Goal: Download file/media

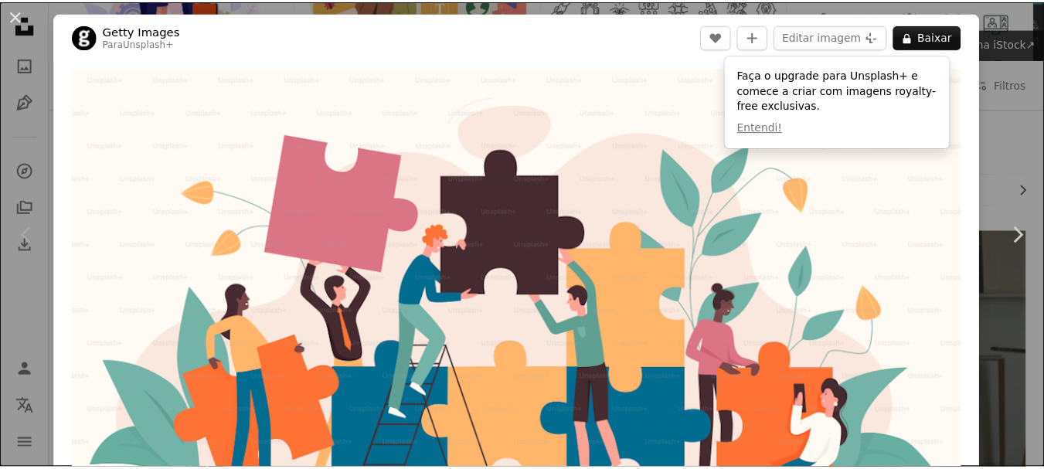
scroll to position [155, 0]
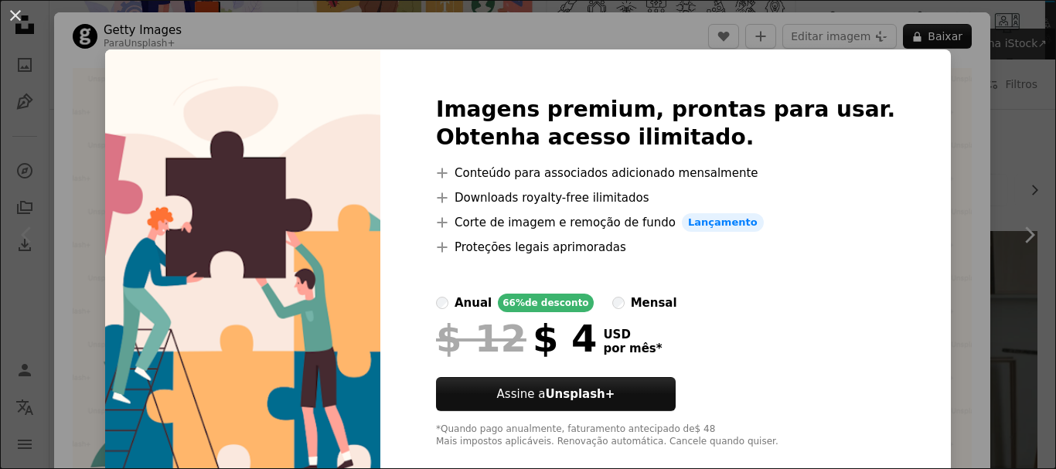
click at [925, 216] on div "An X shape Imagens premium, prontas para usar. Obtenha acesso ilimitado. A plus…" at bounding box center [528, 234] width 1056 height 469
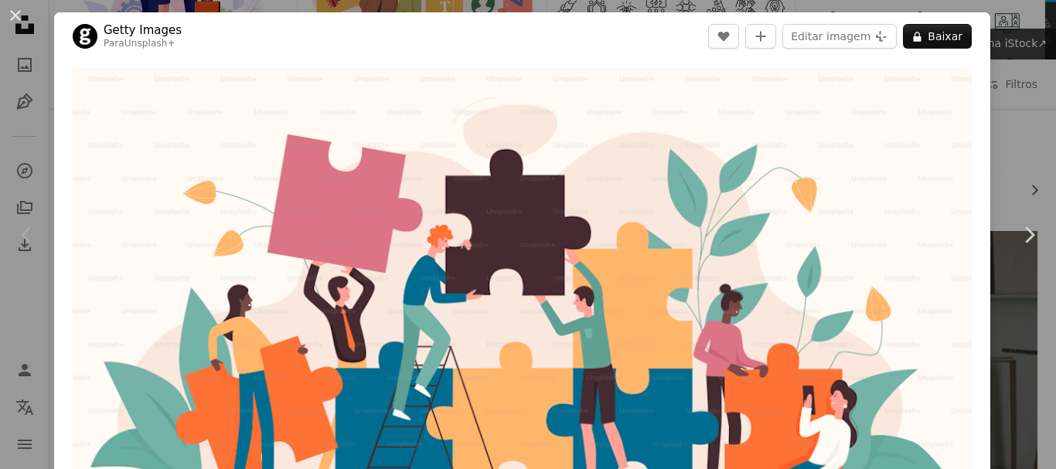
click at [1024, 141] on div "An X shape Chevron left Chevron right Getty Images Para Unsplash+ A heart A plu…" at bounding box center [528, 234] width 1056 height 469
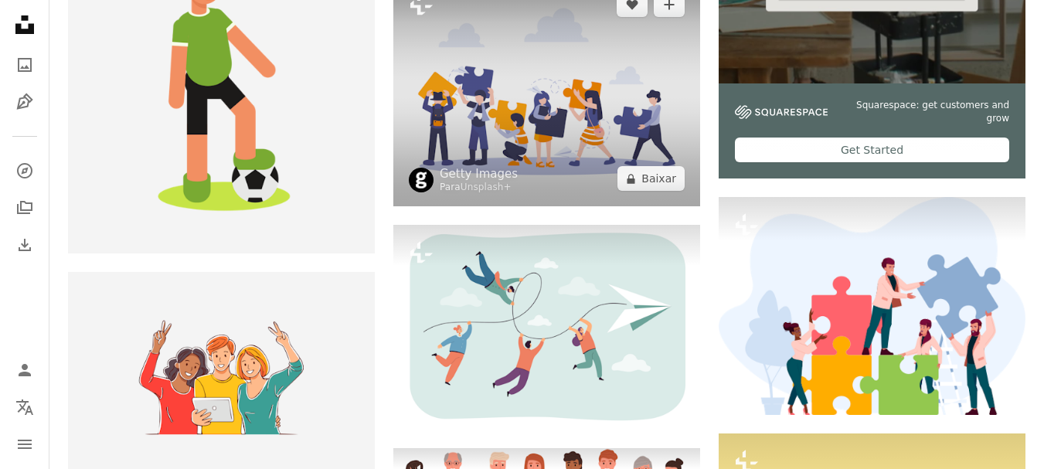
scroll to position [618, 0]
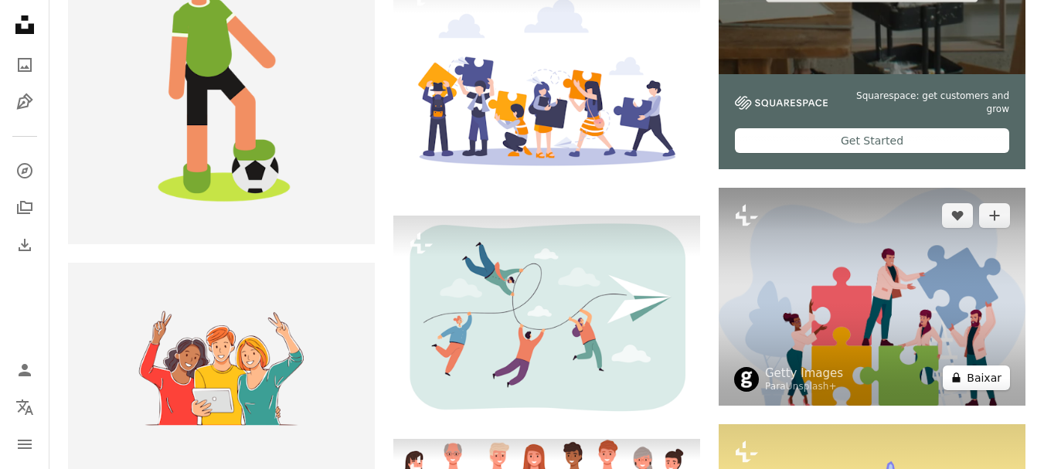
click at [962, 379] on icon "A lock" at bounding box center [957, 378] width 12 height 12
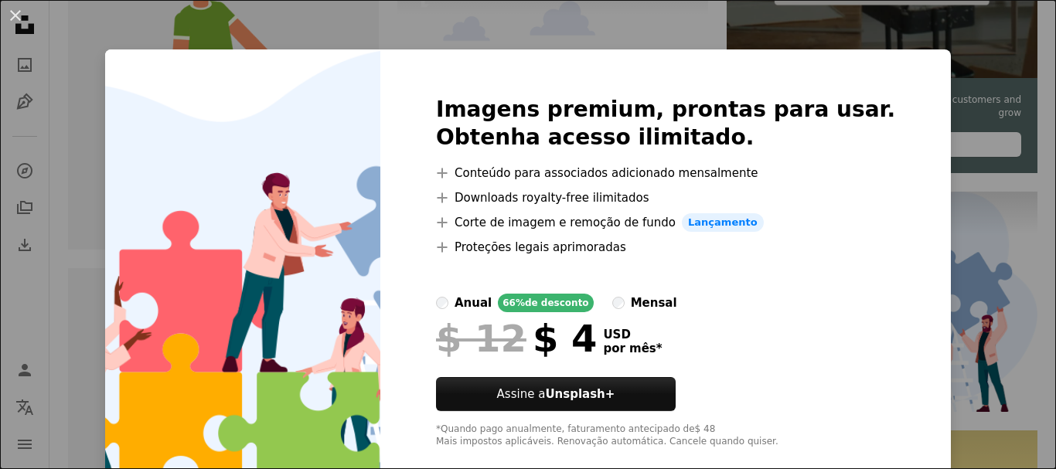
click at [951, 175] on div "An X shape Imagens premium, prontas para usar. Obtenha acesso ilimitado. A plus…" at bounding box center [528, 234] width 1056 height 469
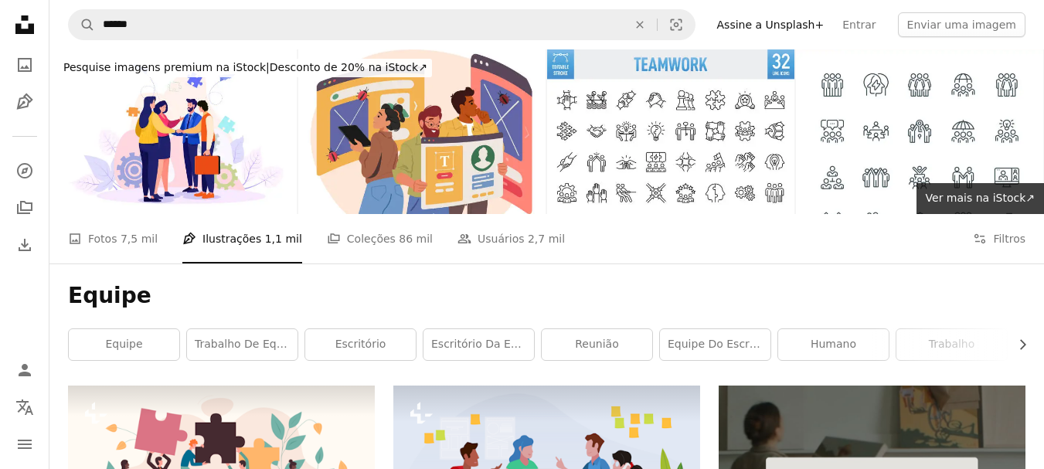
click at [30, 28] on icon at bounding box center [24, 24] width 19 height 19
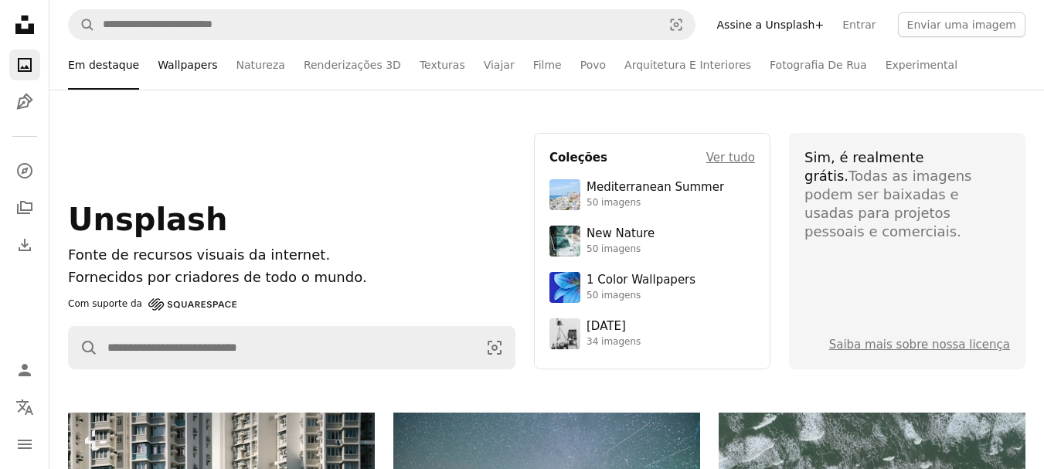
click at [176, 65] on link "Wallpapers" at bounding box center [188, 64] width 60 height 49
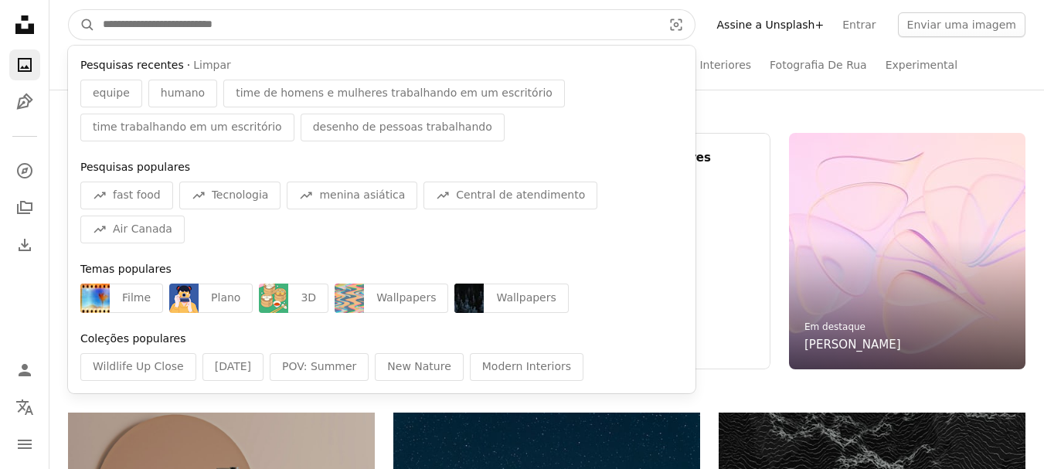
click at [243, 22] on input "Pesquise conteúdo visual em todo o site" at bounding box center [376, 24] width 563 height 29
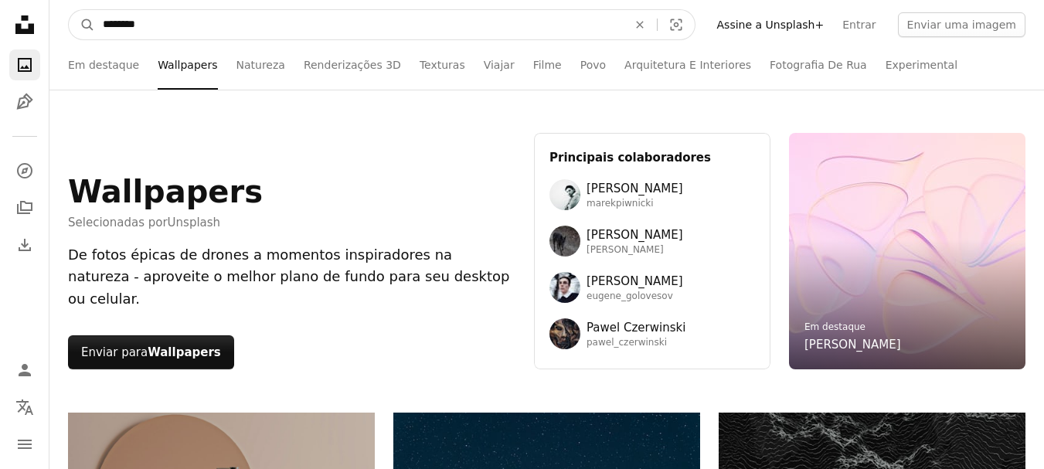
type input "********"
click at [69, 10] on button "A magnifying glass" at bounding box center [82, 24] width 26 height 29
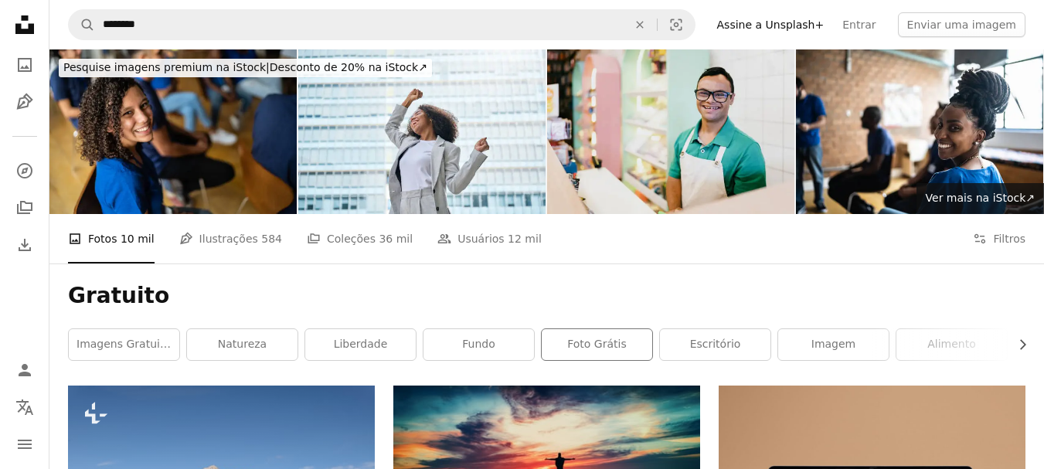
scroll to position [77, 0]
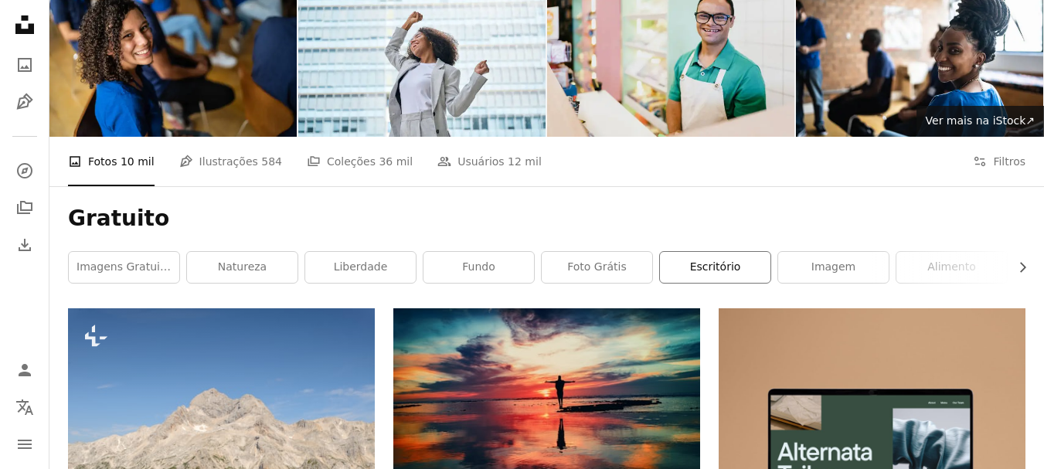
click at [716, 270] on link "escritório" at bounding box center [715, 267] width 111 height 31
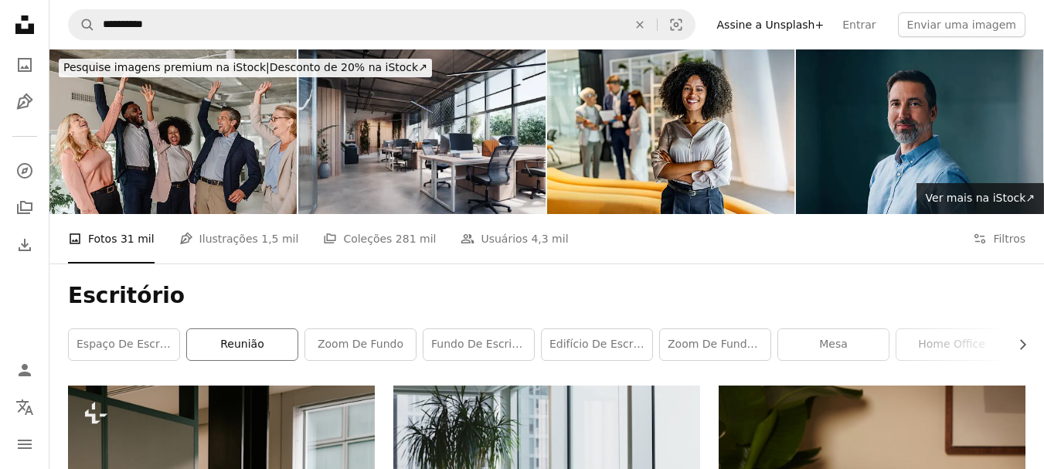
click at [246, 345] on link "reunião" at bounding box center [242, 344] width 111 height 31
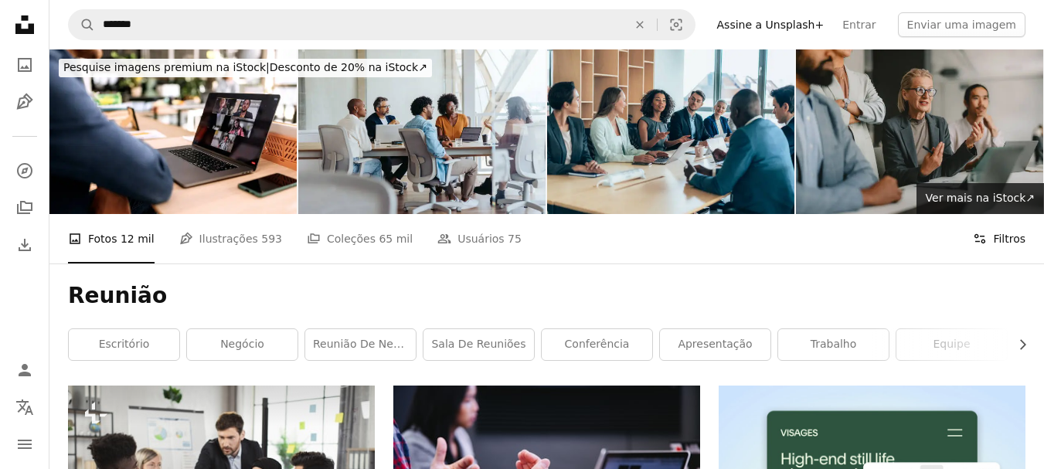
click at [998, 235] on button "Filters Filtros" at bounding box center [999, 238] width 53 height 49
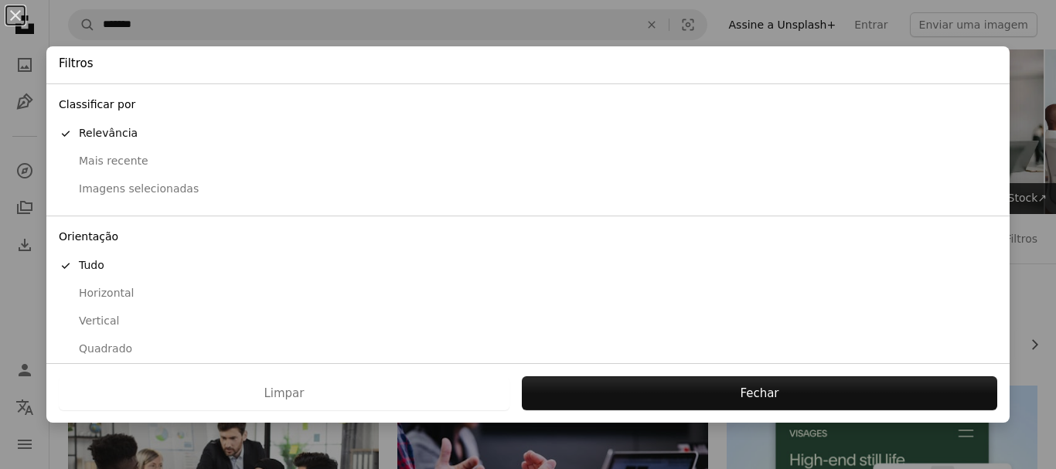
scroll to position [77, 0]
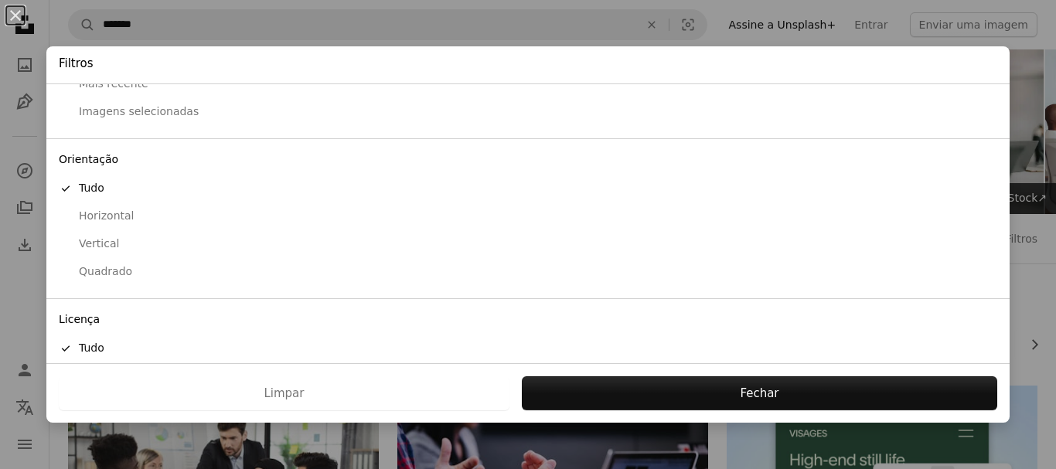
click at [87, 222] on div "Horizontal" at bounding box center [528, 216] width 938 height 15
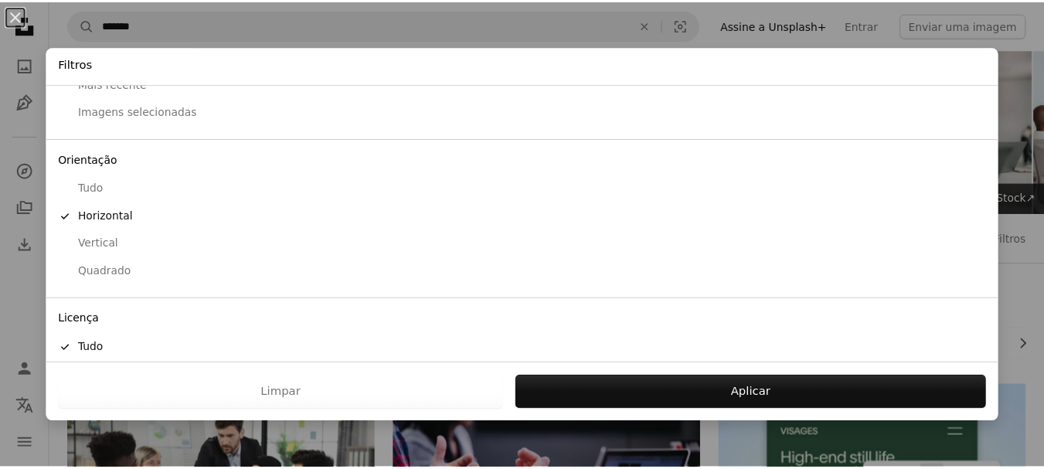
scroll to position [145, 0]
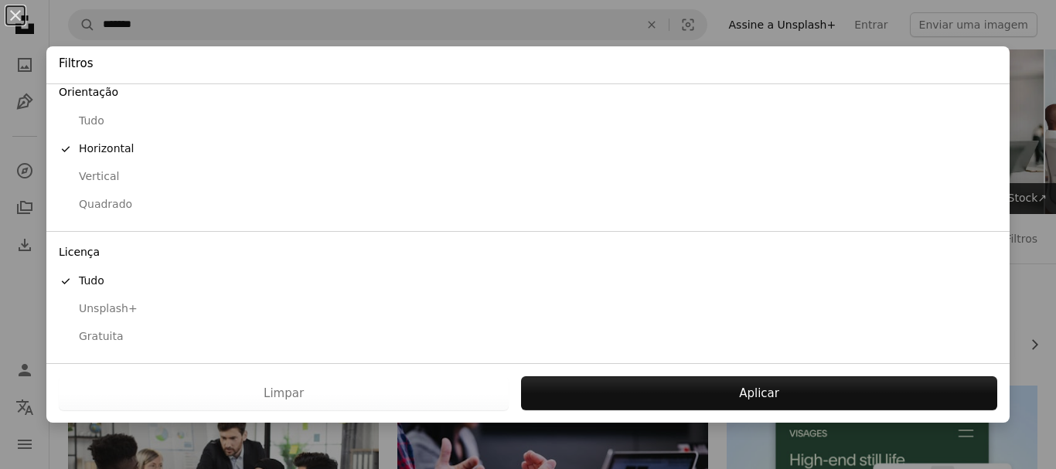
click at [88, 330] on div "Gratuita" at bounding box center [528, 336] width 938 height 15
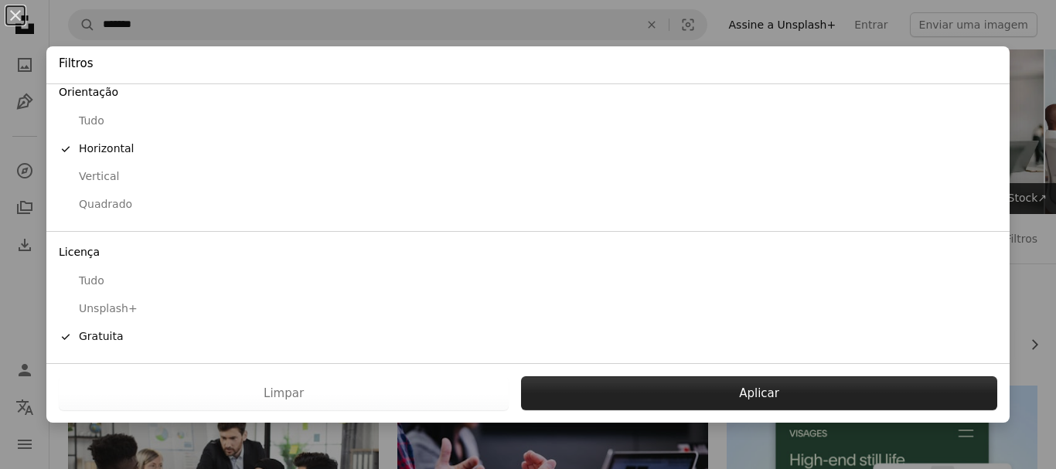
click at [702, 395] on button "Aplicar" at bounding box center [759, 393] width 476 height 34
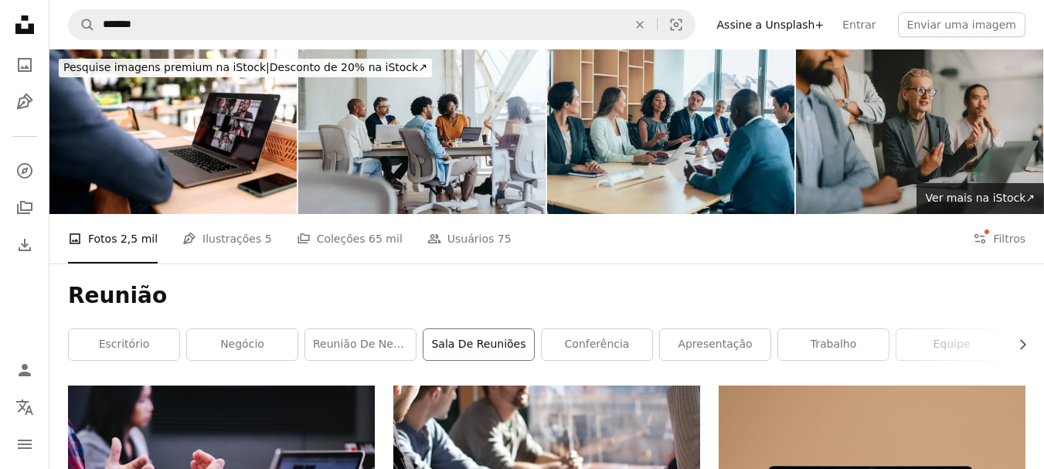
click at [461, 348] on link "sala de reuniões" at bounding box center [478, 344] width 111 height 31
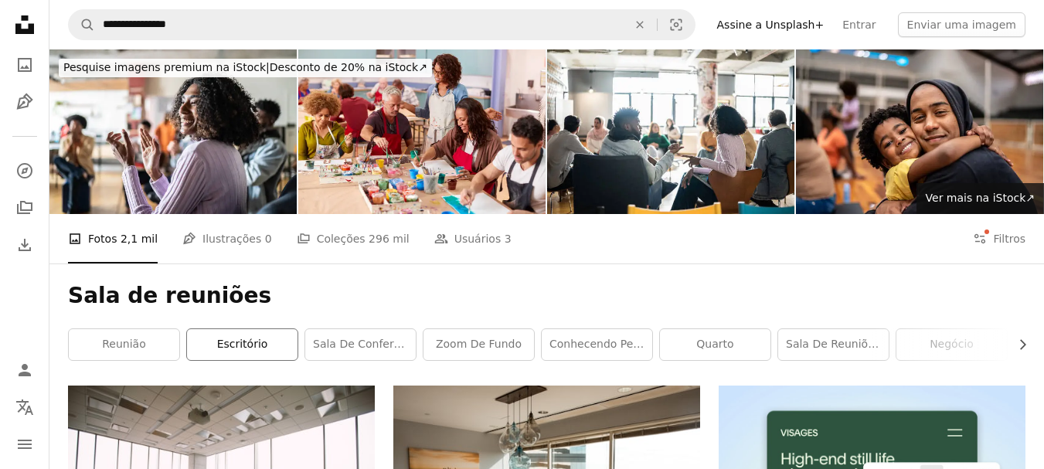
click at [244, 339] on link "escritório" at bounding box center [242, 344] width 111 height 31
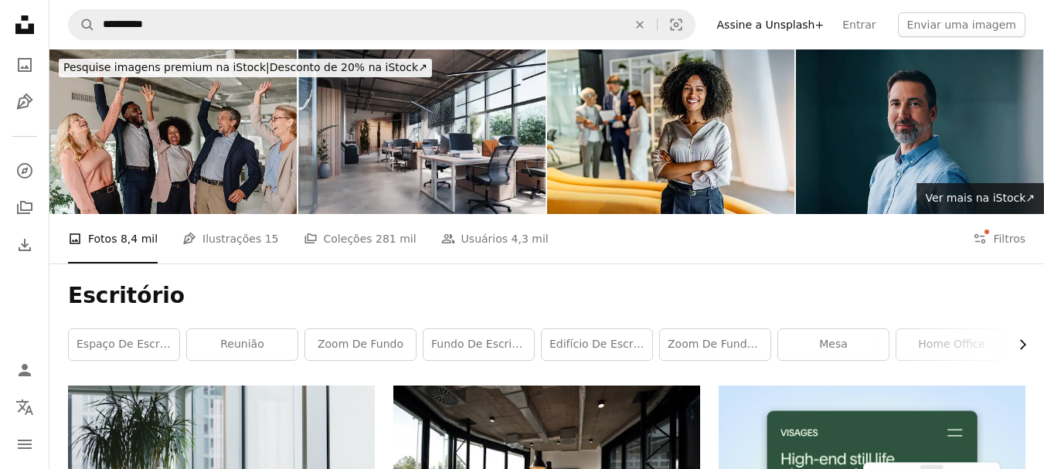
click at [1027, 342] on icon "Chevron right" at bounding box center [1022, 344] width 15 height 15
click at [1026, 342] on icon "Chevron right" at bounding box center [1022, 344] width 15 height 15
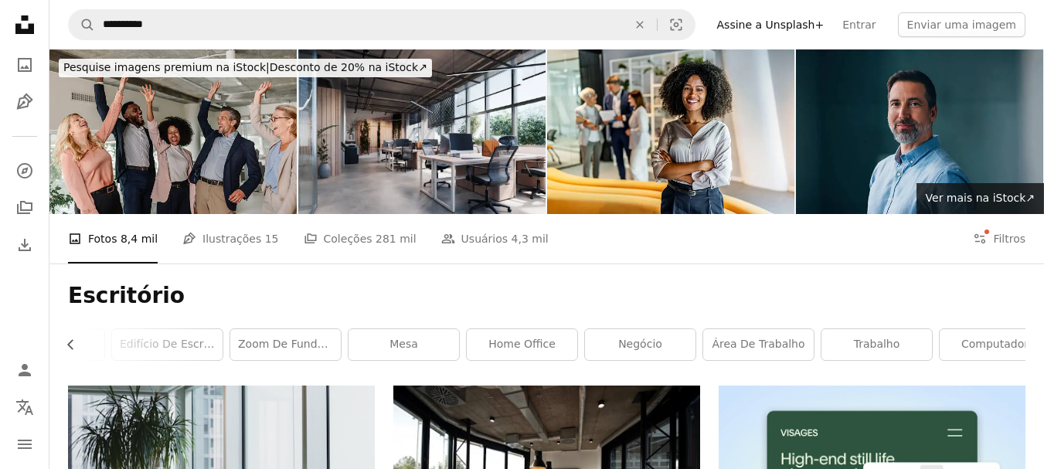
scroll to position [0, 455]
click at [754, 352] on link "área de trabalho" at bounding box center [733, 344] width 111 height 31
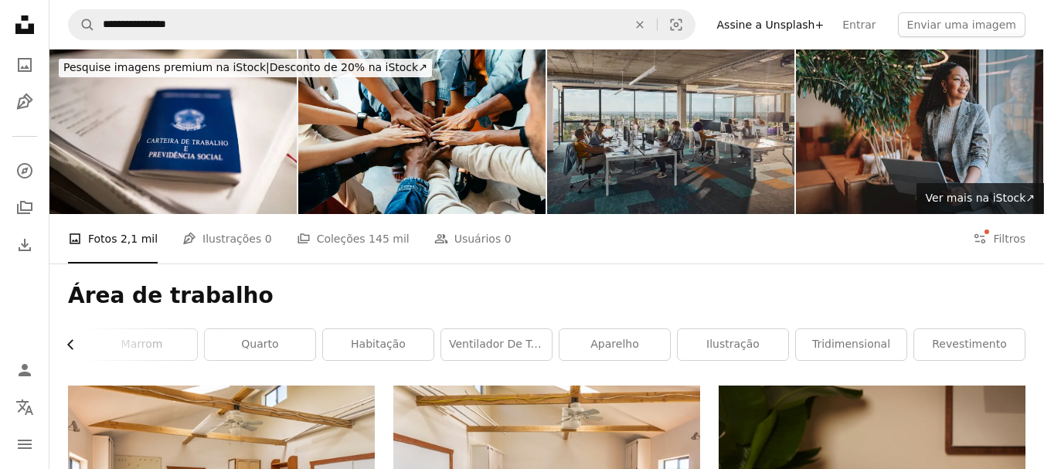
click at [70, 345] on icon "Chevron left" at bounding box center [70, 344] width 15 height 15
click at [70, 345] on link "mesa" at bounding box center [124, 344] width 111 height 31
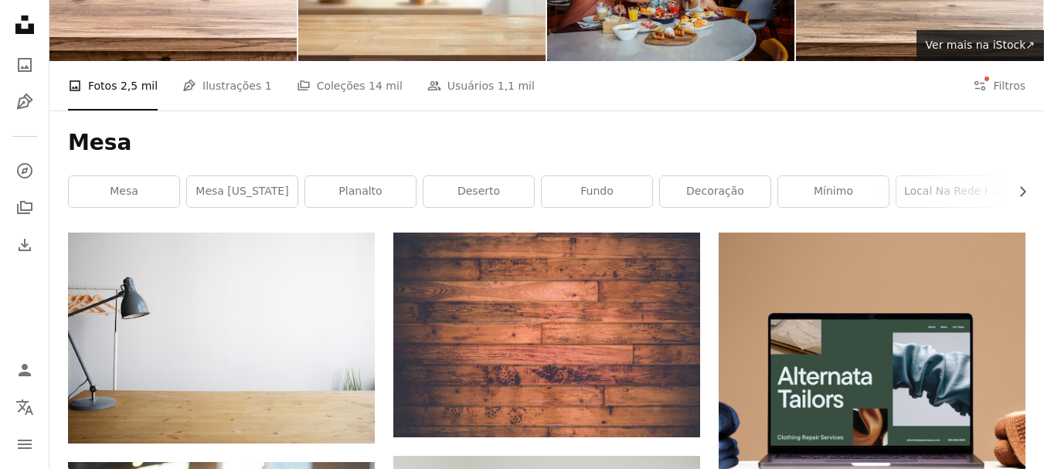
scroll to position [155, 0]
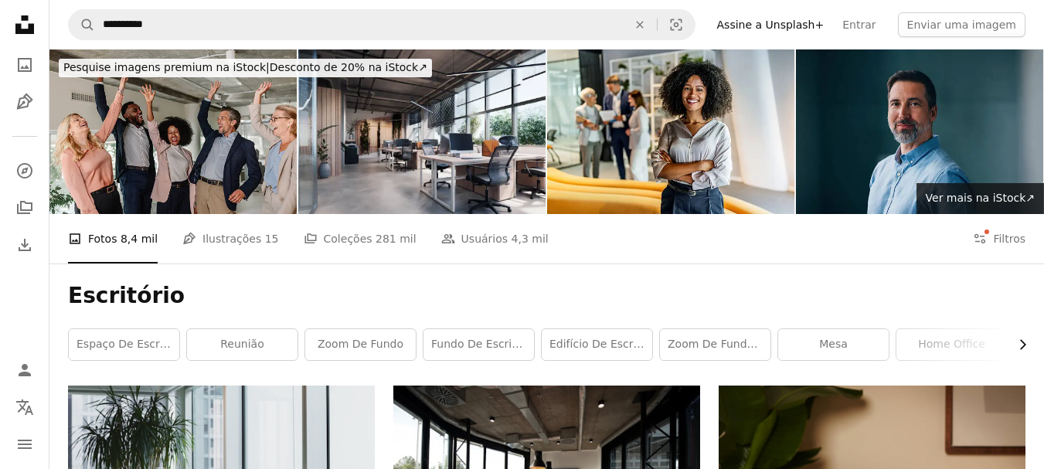
click at [1022, 342] on icon "button" at bounding box center [1023, 345] width 6 height 10
click at [1022, 342] on link "computador" at bounding box center [969, 344] width 111 height 31
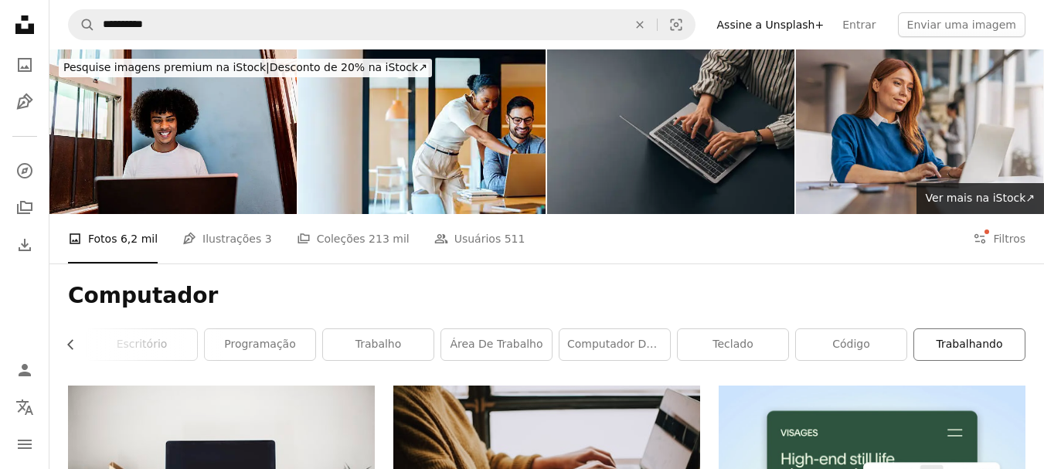
click at [995, 343] on link "Trabalhando" at bounding box center [969, 344] width 111 height 31
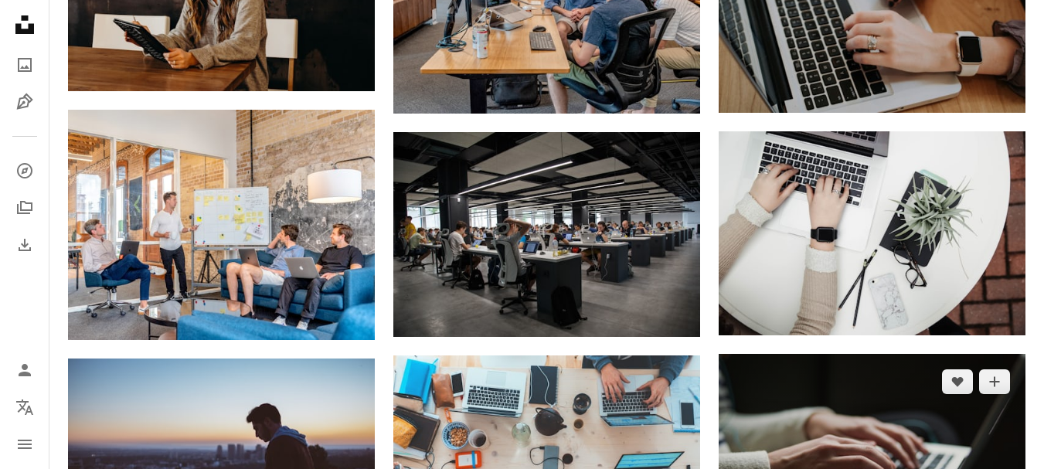
scroll to position [1314, 0]
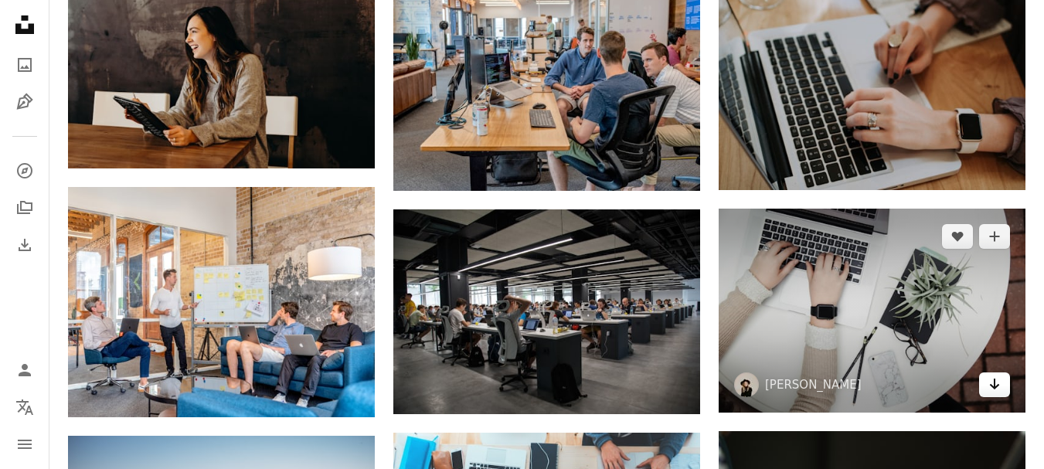
click at [996, 387] on icon "Baixar" at bounding box center [995, 384] width 10 height 11
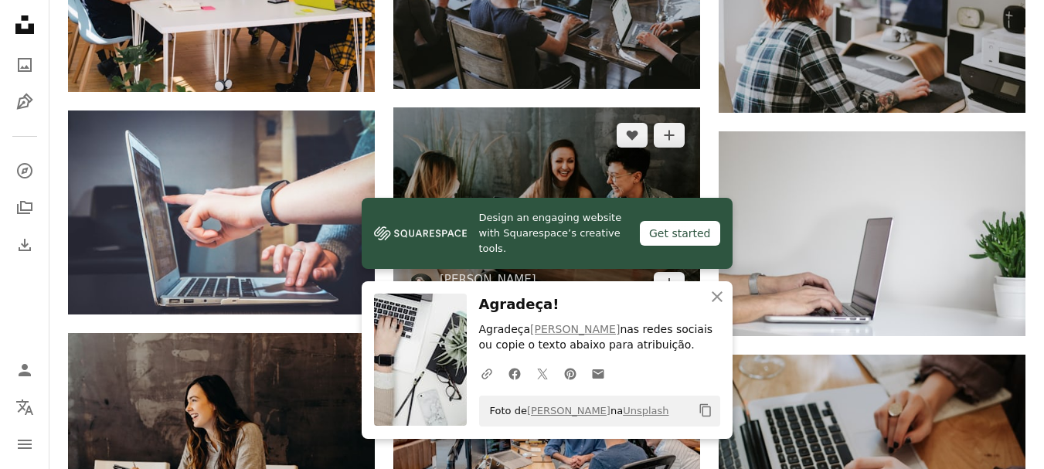
scroll to position [927, 0]
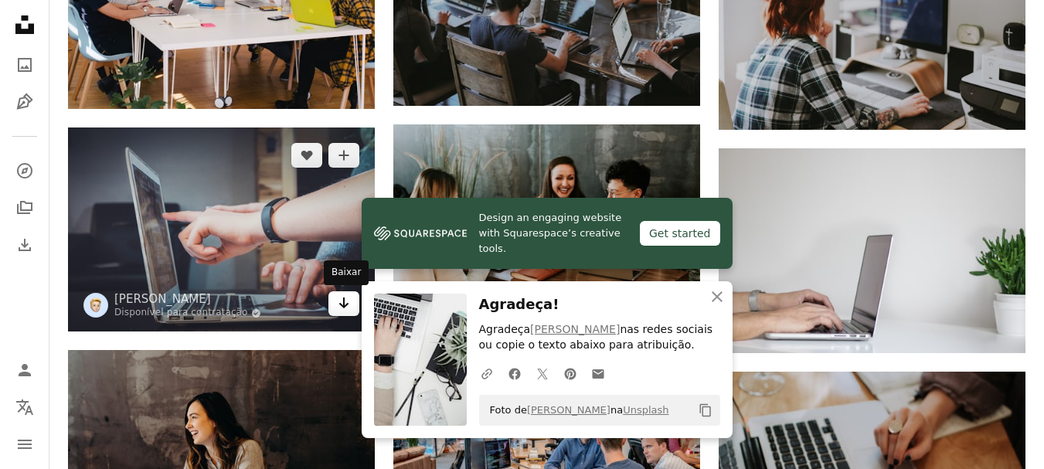
click at [342, 304] on icon "Arrow pointing down" at bounding box center [344, 303] width 12 height 19
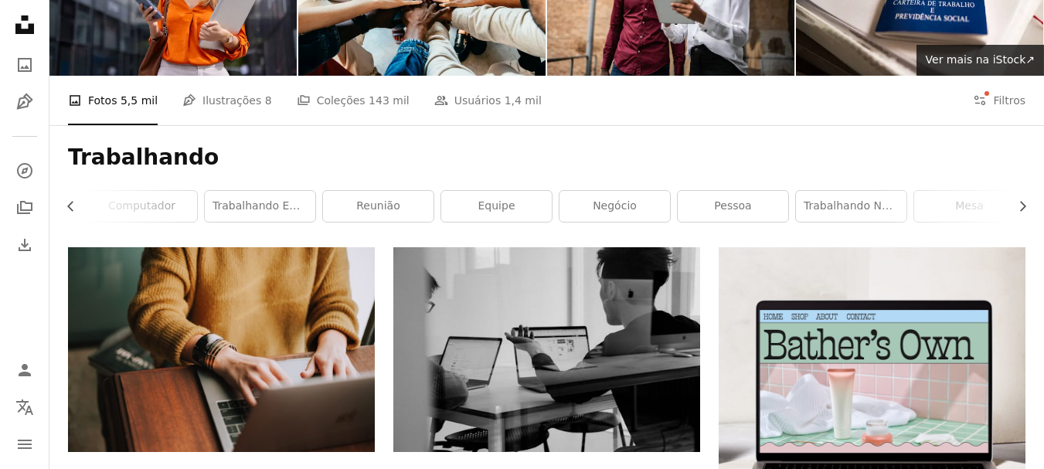
scroll to position [232, 0]
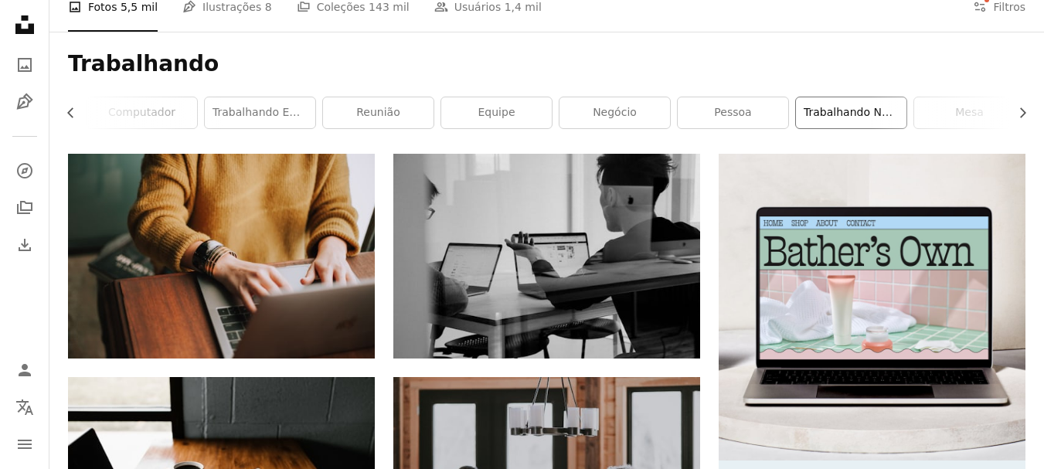
click at [858, 112] on link "trabalhando no laptop" at bounding box center [851, 112] width 111 height 31
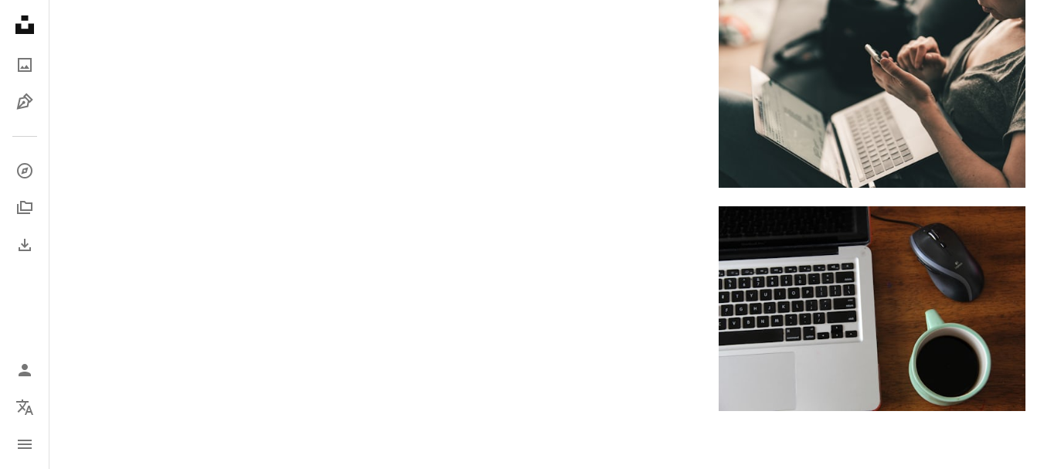
scroll to position [1932, 0]
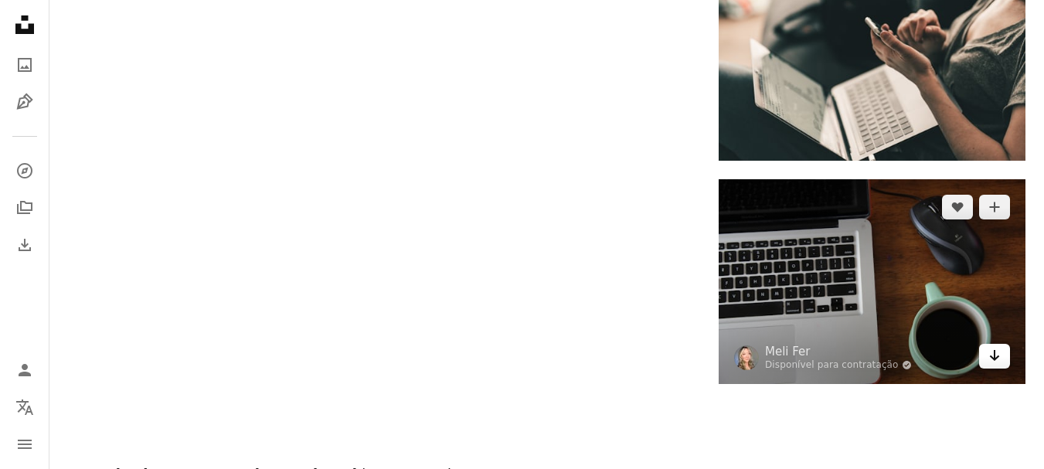
click at [1002, 358] on link "Arrow pointing down" at bounding box center [994, 356] width 31 height 25
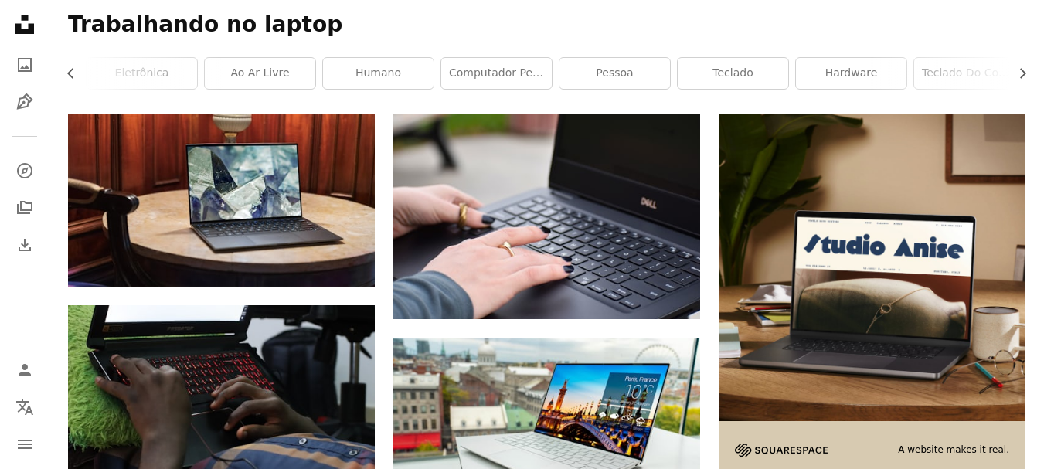
scroll to position [309, 0]
